Goal: Information Seeking & Learning: Check status

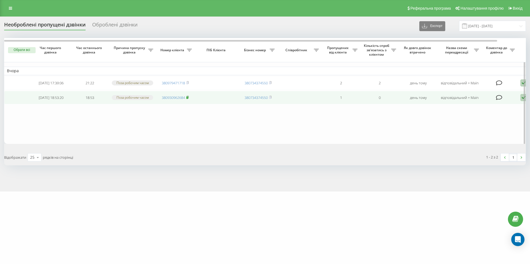
click at [188, 99] on rect at bounding box center [187, 97] width 2 height 2
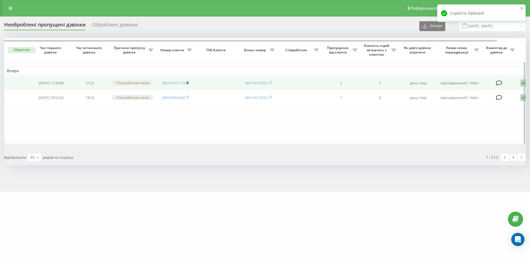
click at [187, 84] on rect at bounding box center [187, 83] width 2 height 2
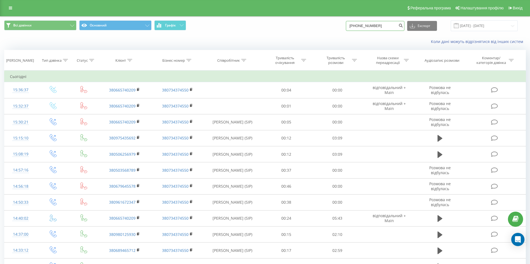
click at [379, 24] on input "[PHONE_NUMBER]" at bounding box center [375, 26] width 58 height 10
paste input "380930962684"
type input "380930962684"
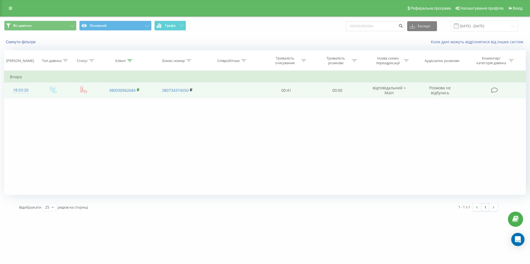
click at [138, 90] on rect at bounding box center [138, 90] width 2 height 2
